Goal: Task Accomplishment & Management: Use online tool/utility

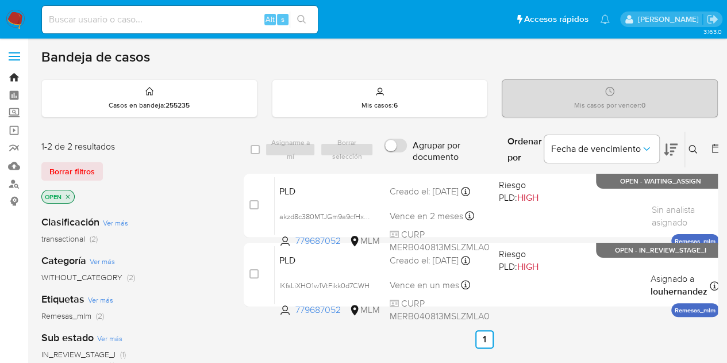
click at [11, 80] on link "Bandeja" at bounding box center [68, 77] width 137 height 18
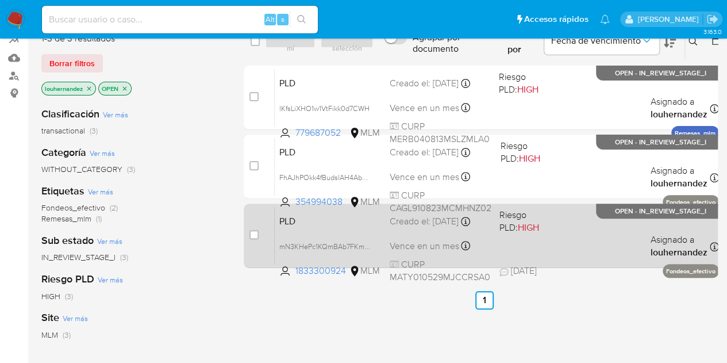
scroll to position [115, 0]
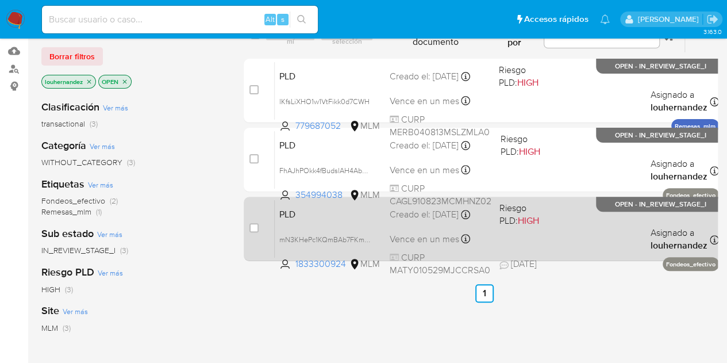
click at [530, 229] on div "PLD mN3KHePc1KQmBAb7FKmZ7EoZ 1833300924 MLM Riesgo PLD: HIGH Creado el: 12/09/2…" at bounding box center [497, 228] width 444 height 58
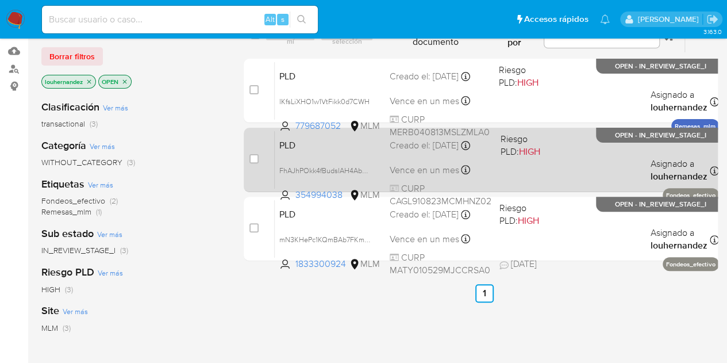
click at [507, 160] on div "PLD FhAJhPOkk4fBudslAH4Ab55D 354994038 MLM Riesgo PLD: HIGH Creado el: 12/09/20…" at bounding box center [497, 159] width 444 height 58
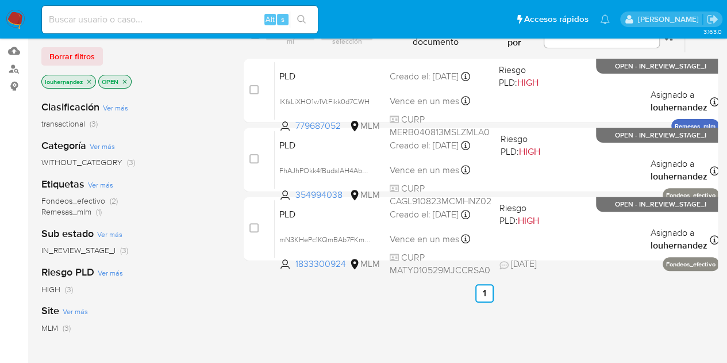
click at [14, 14] on img at bounding box center [16, 20] width 20 height 20
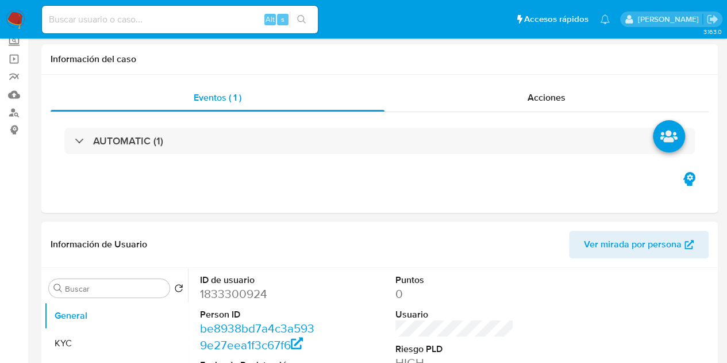
select select "10"
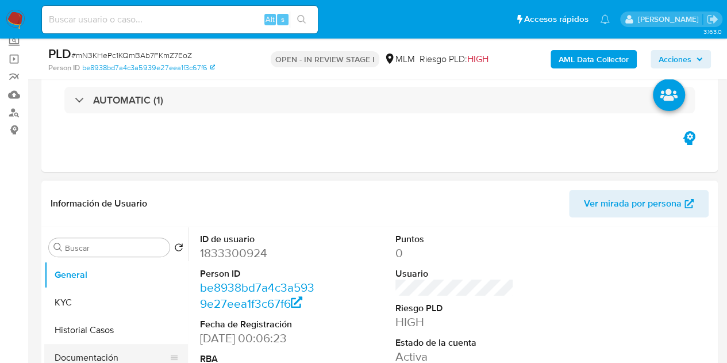
scroll to position [172, 0]
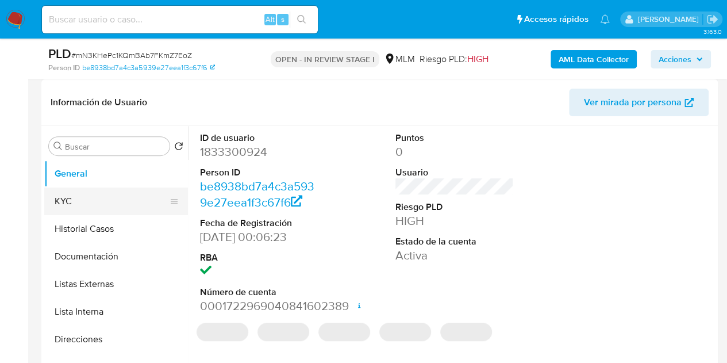
click at [118, 198] on button "KYC" at bounding box center [111, 201] width 134 height 28
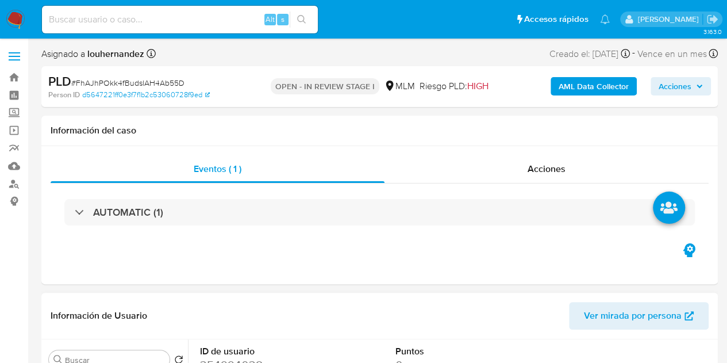
scroll to position [230, 0]
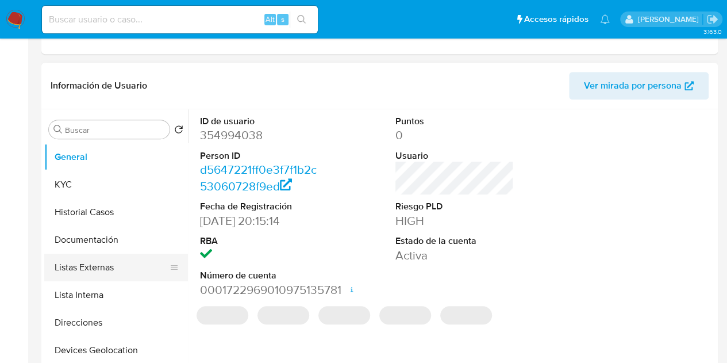
select select "10"
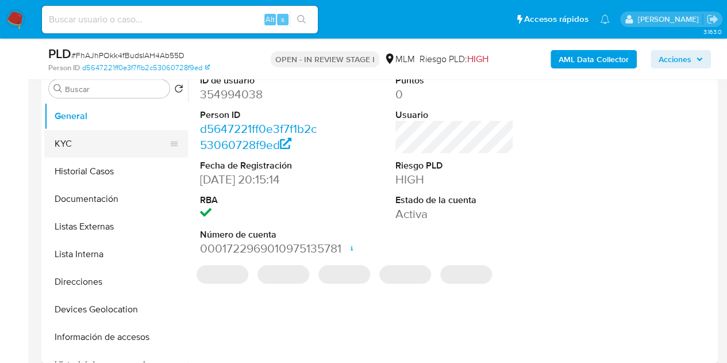
click at [90, 133] on button "KYC" at bounding box center [111, 144] width 134 height 28
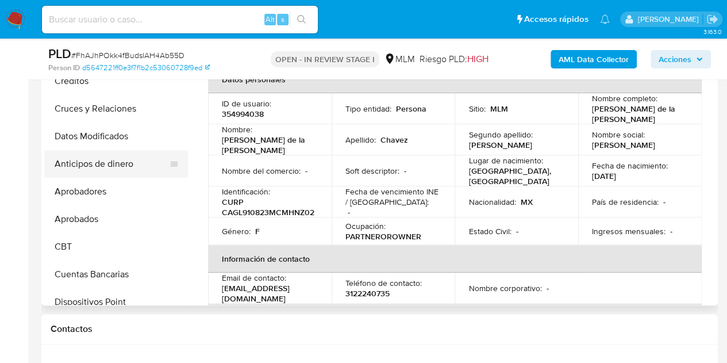
scroll to position [224, 0]
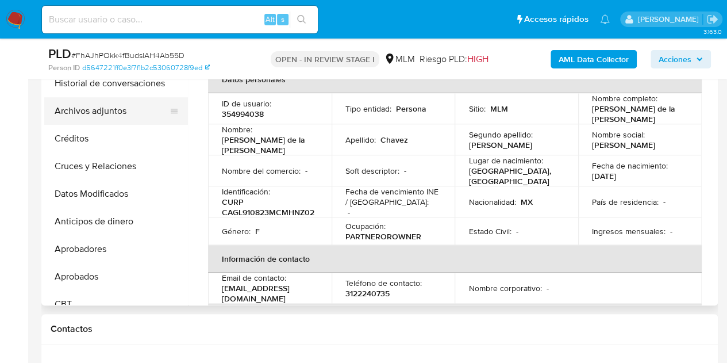
click at [103, 110] on button "Archivos adjuntos" at bounding box center [111, 111] width 134 height 28
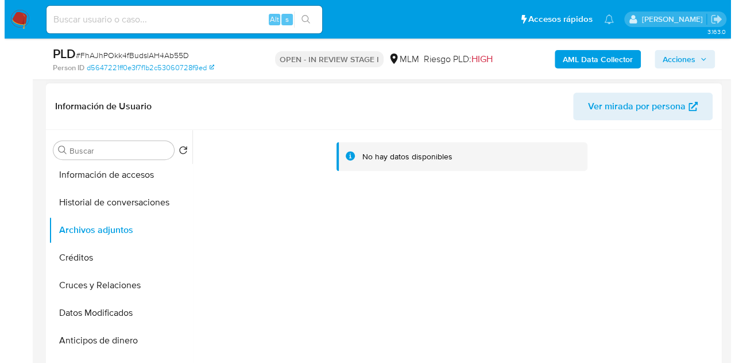
scroll to position [230, 0]
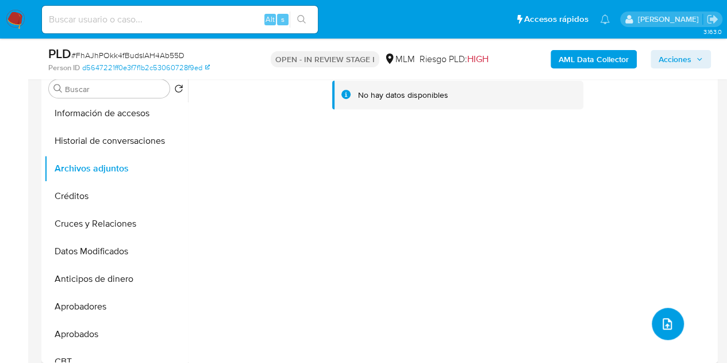
click at [661, 319] on icon "upload-file" at bounding box center [667, 324] width 14 height 14
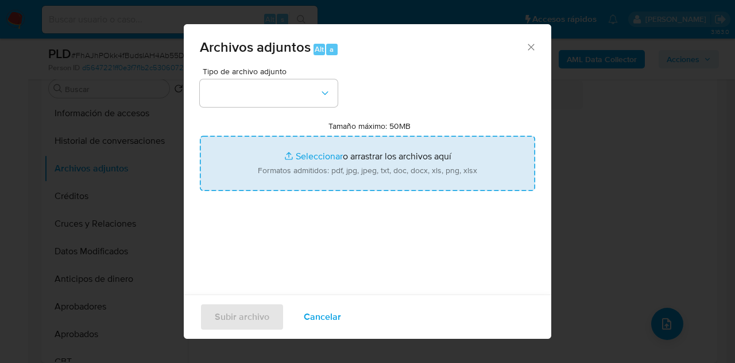
click at [292, 153] on input "Tamaño máximo: 50MB Seleccionar archivos" at bounding box center [368, 163] width 336 height 55
type input "C:\fakepath\354994038_MARIA DE LA LUZ CHAVEZ GONZALEZ_SEP2025.docx.pdf"
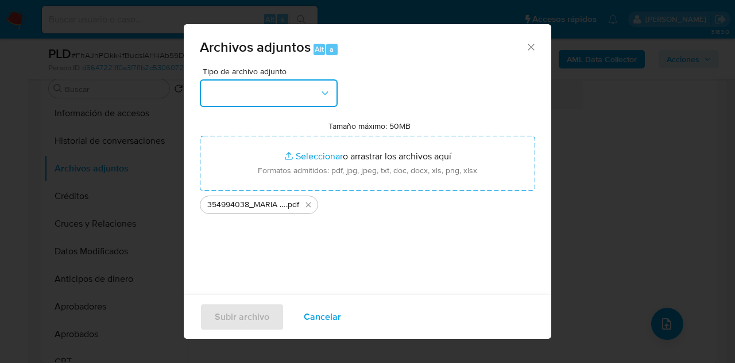
click at [272, 102] on button "button" at bounding box center [269, 93] width 138 height 28
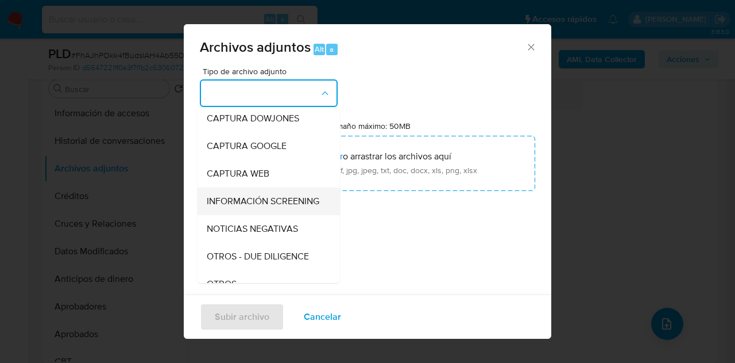
scroll to position [57, 0]
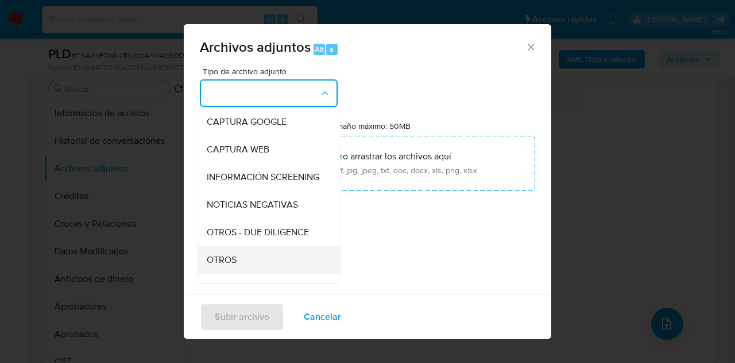
click at [237, 265] on span "OTROS" at bounding box center [222, 259] width 30 height 11
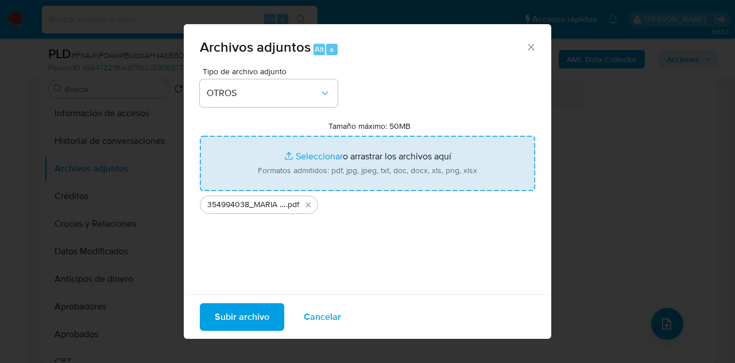
click at [297, 144] on input "Tamaño máximo: 50MB Seleccionar archivos" at bounding box center [368, 163] width 336 height 55
type input "C:\fakepath\354994038_MARIA DE LA LUZ CHAVEZ GONZALEZ_SEP2025.xlsx"
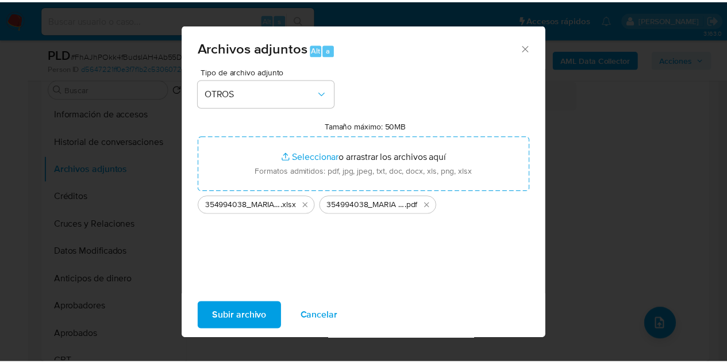
scroll to position [0, 0]
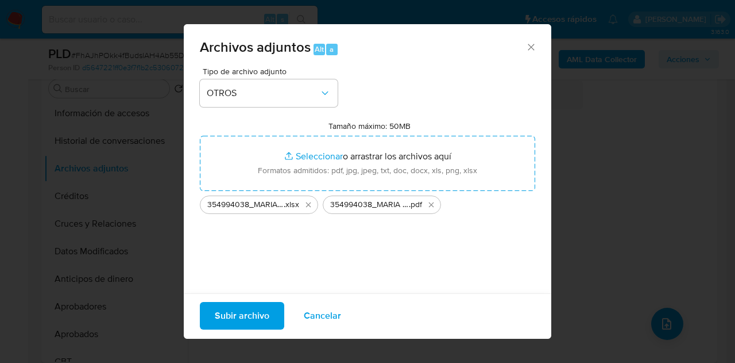
click at [238, 313] on span "Subir archivo" at bounding box center [242, 315] width 55 height 25
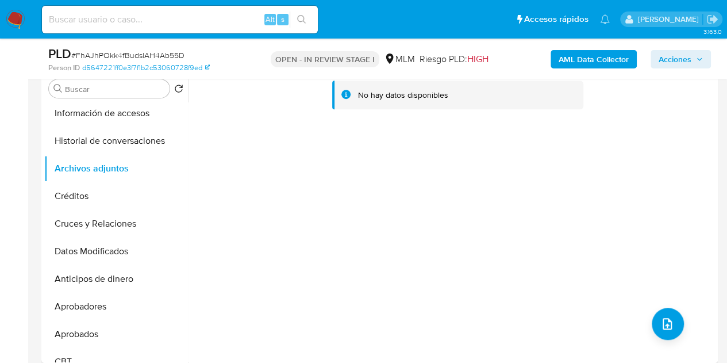
click at [442, 191] on div "No hay datos disponibles" at bounding box center [451, 215] width 527 height 294
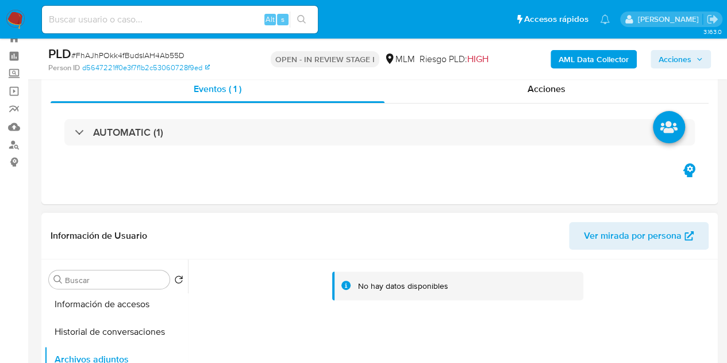
scroll to position [57, 0]
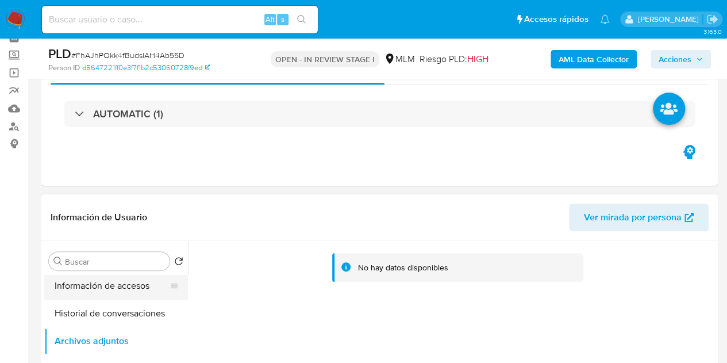
click at [110, 284] on button "Información de accesos" at bounding box center [111, 286] width 134 height 28
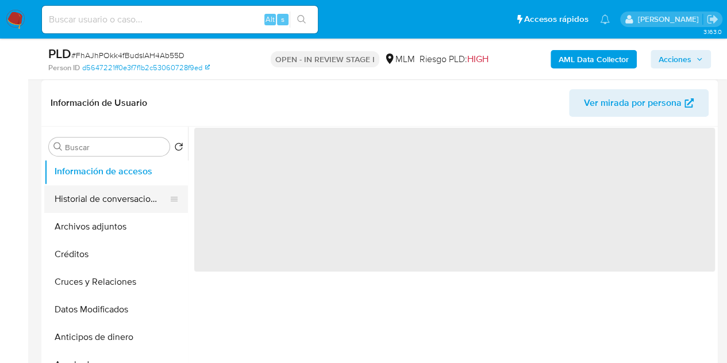
scroll to position [172, 0]
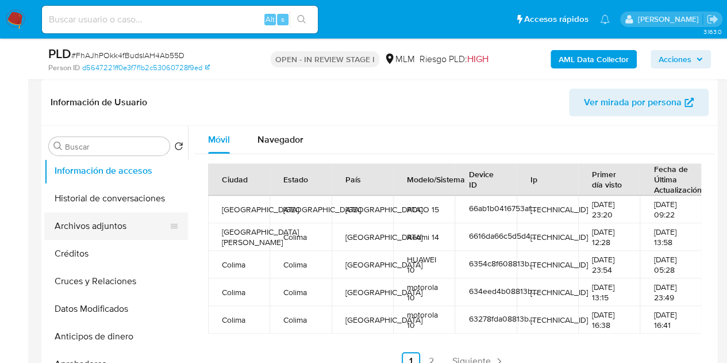
click at [109, 229] on button "Archivos adjuntos" at bounding box center [111, 226] width 134 height 28
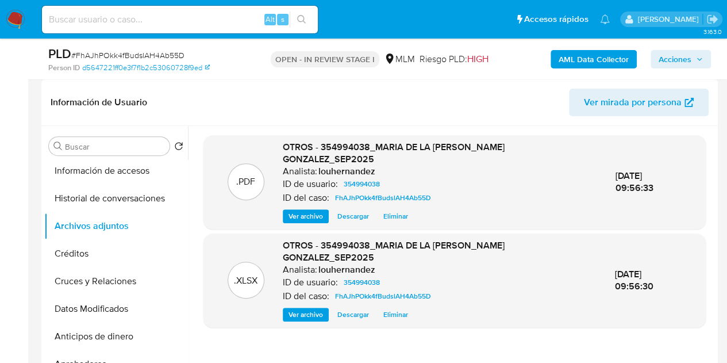
click at [691, 63] on span "Acciones" at bounding box center [674, 59] width 33 height 18
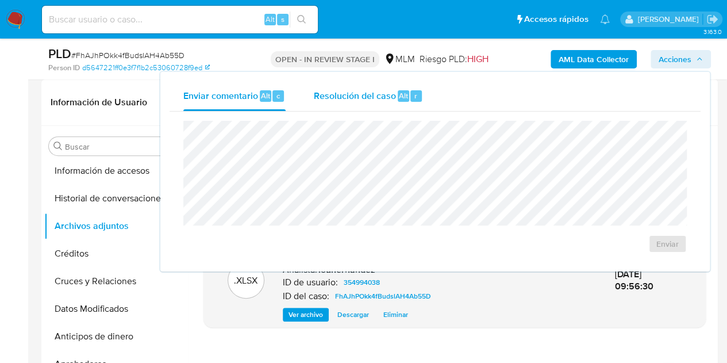
click at [365, 99] on span "Resolución del caso" at bounding box center [354, 94] width 82 height 13
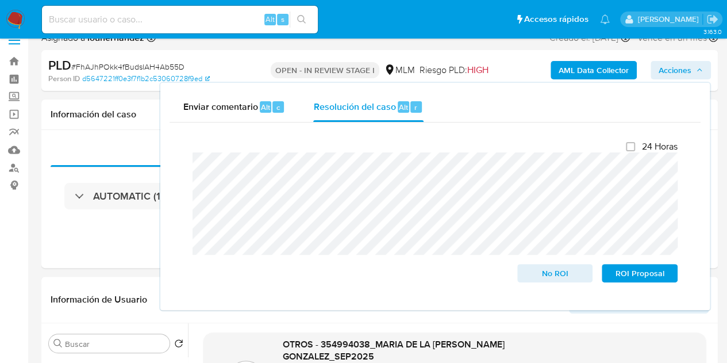
scroll to position [0, 0]
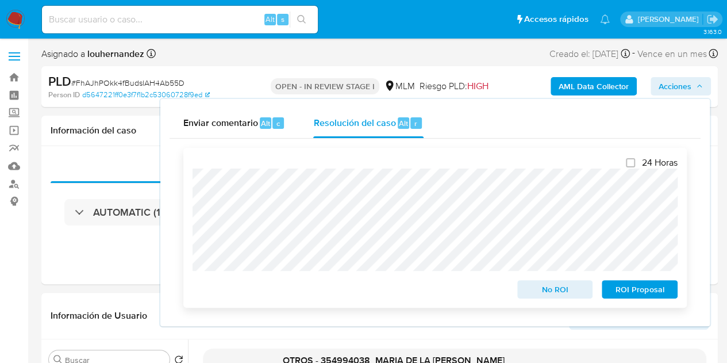
click at [376, 307] on div "24 Horas No ROI ROI Proposal" at bounding box center [434, 228] width 503 height 160
click at [133, 102] on div "PLD # FhAJhPOkk4fBudslAH4Ab55D Person ID d5647221ff0e3f7f1b2c53060728f9ed OPEN …" at bounding box center [379, 86] width 676 height 41
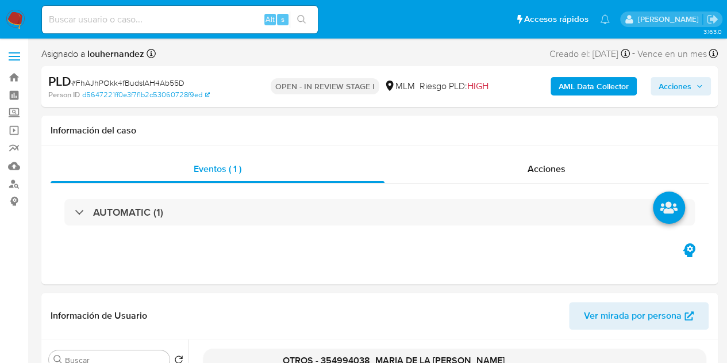
click at [682, 88] on span "Acciones" at bounding box center [674, 86] width 33 height 18
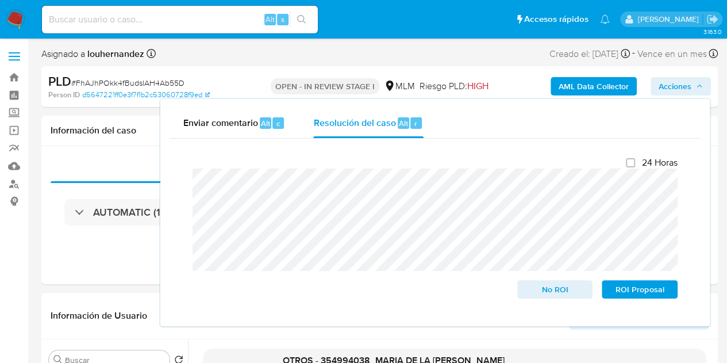
click at [383, 313] on div "Cierre de caso 24 Horas No ROI ROI Proposal" at bounding box center [435, 227] width 531 height 178
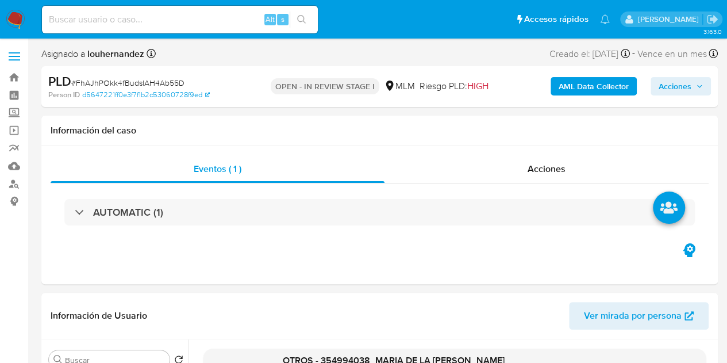
drag, startPoint x: 680, startPoint y: 93, endPoint x: 669, endPoint y: 94, distance: 11.6
click at [680, 91] on span "Acciones" at bounding box center [674, 86] width 33 height 18
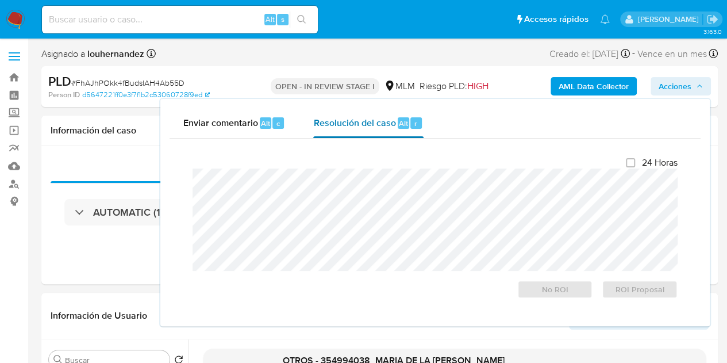
click at [345, 126] on span "Resolución del caso" at bounding box center [354, 122] width 82 height 13
click at [559, 286] on span "No ROI" at bounding box center [555, 289] width 60 height 16
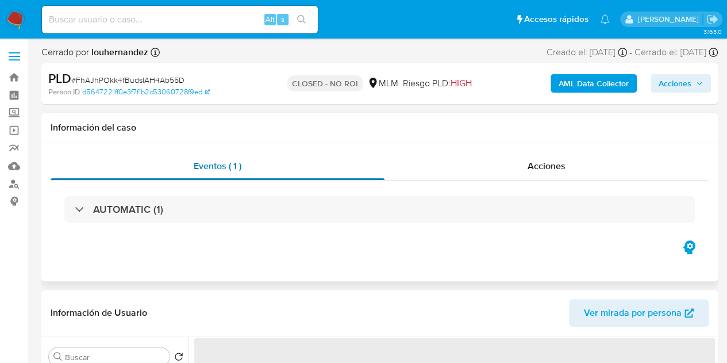
select select "10"
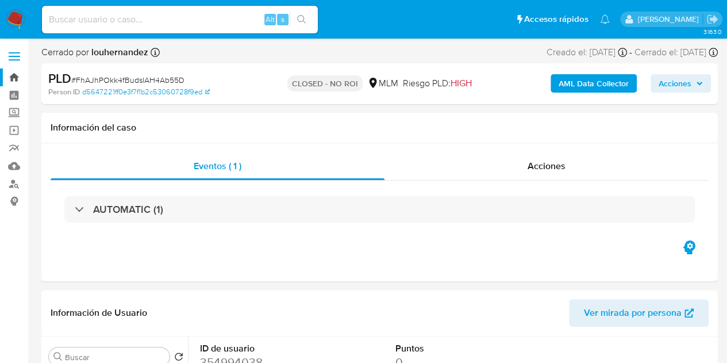
click at [13, 76] on link "Bandeja" at bounding box center [68, 77] width 137 height 18
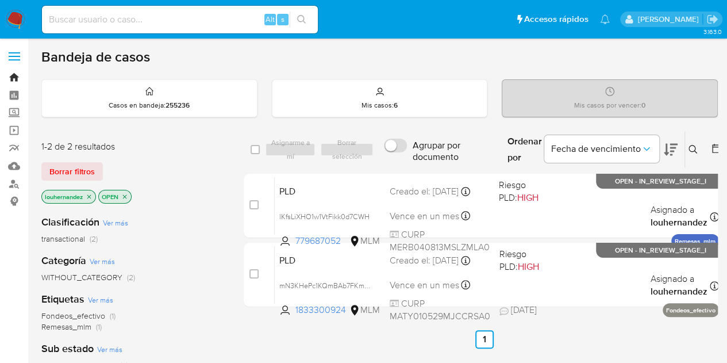
click at [14, 76] on link "Bandeja" at bounding box center [68, 77] width 137 height 18
